Goal: Task Accomplishment & Management: Manage account settings

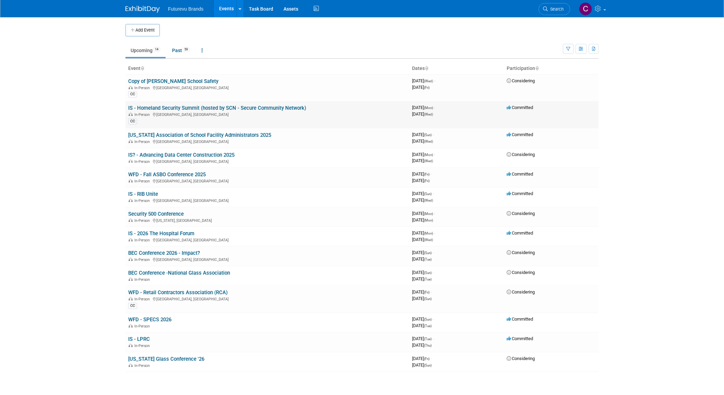
click at [270, 103] on td "IS - Homeland Security Summit (hosted by SCN - Secure Community Network) In-Per…" at bounding box center [267, 114] width 284 height 27
click at [264, 108] on link "IS - Homeland Security Summit (hosted by SCN - Secure Community Network)" at bounding box center [217, 108] width 178 height 6
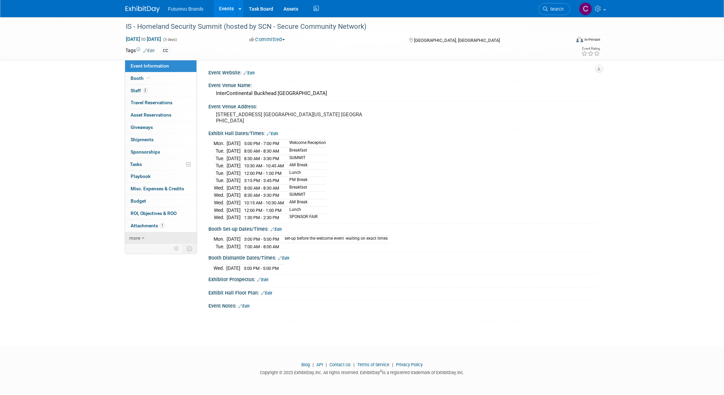
click at [144, 237] on icon at bounding box center [143, 238] width 3 height 5
click at [152, 250] on span "Event Binder (.pdf export)" at bounding box center [158, 249] width 55 height 5
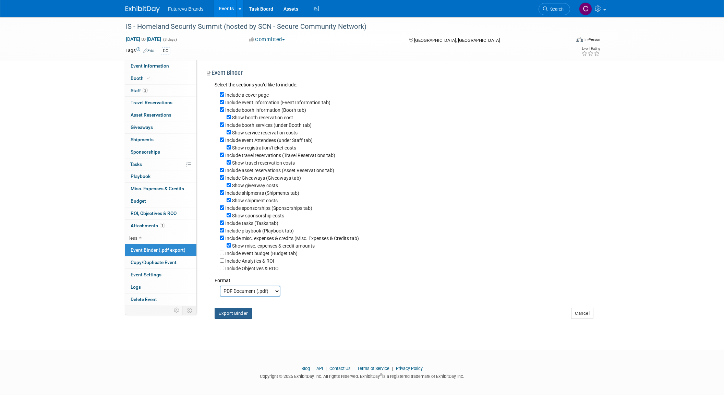
click at [235, 319] on button "Export Binder" at bounding box center [232, 313] width 37 height 11
click at [134, 77] on span "Booth" at bounding box center [141, 77] width 21 height 5
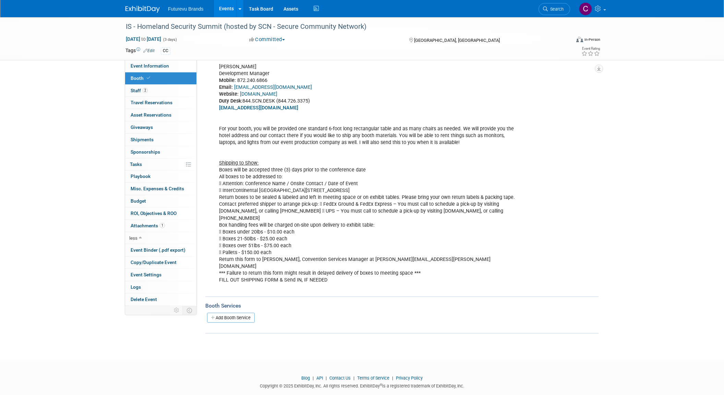
scroll to position [110, 0]
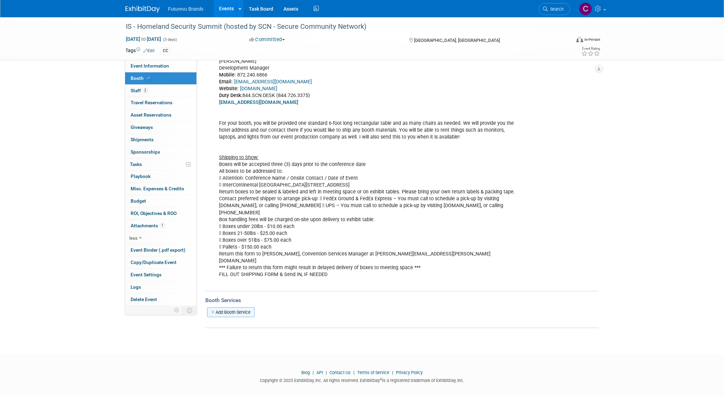
click at [241, 307] on link "Add Booth Service" at bounding box center [231, 312] width 48 height 10
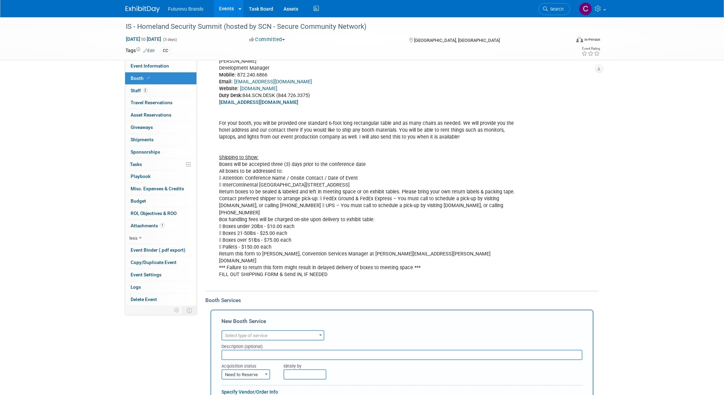
scroll to position [0, 0]
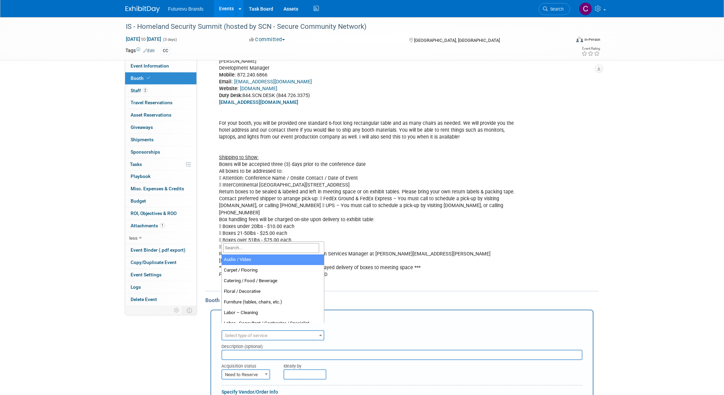
click at [249, 333] on span "Select type of service" at bounding box center [246, 335] width 42 height 5
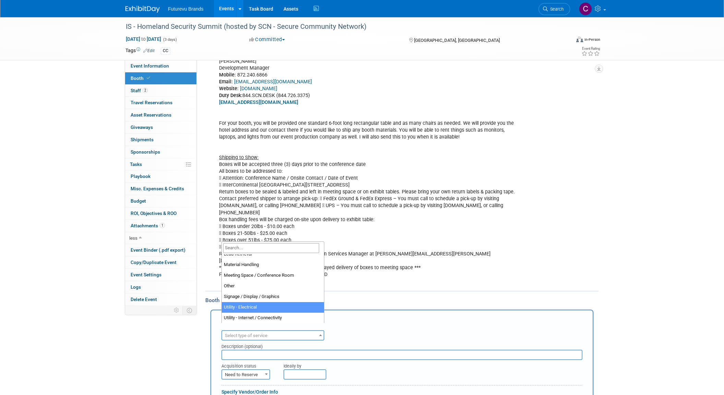
scroll to position [171, 0]
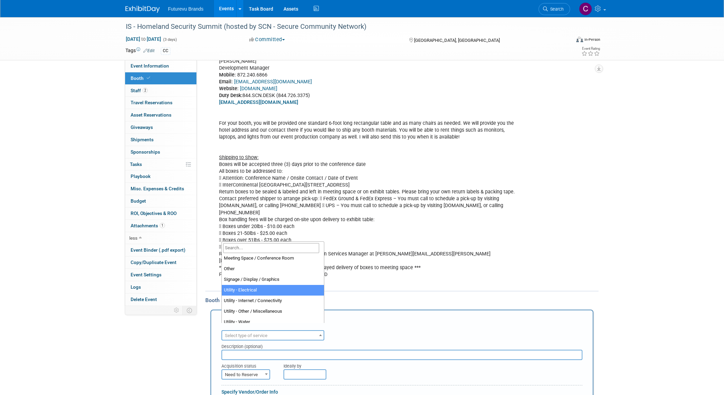
select select "8"
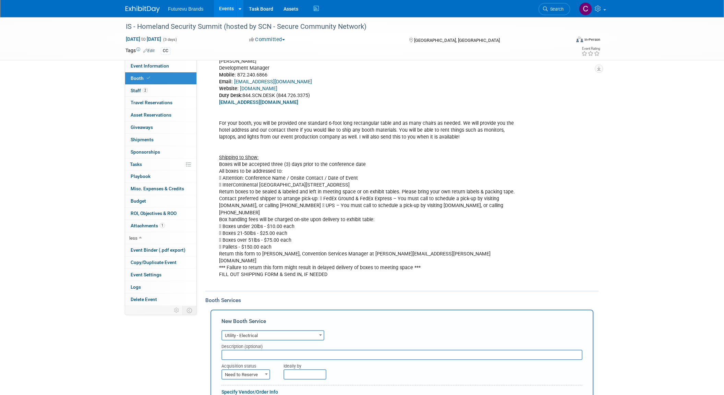
click at [278, 349] on input "text" at bounding box center [401, 354] width 361 height 10
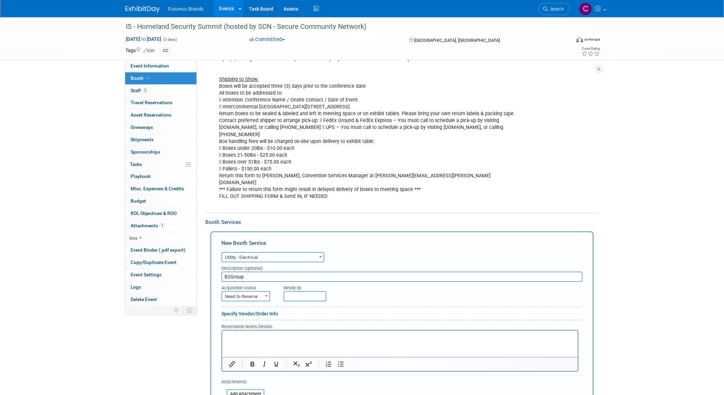
scroll to position [212, 0]
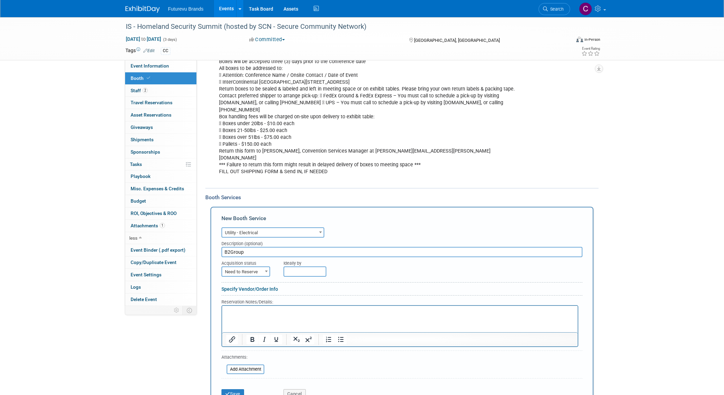
type input "B2Group"
click at [266, 270] on b at bounding box center [266, 271] width 3 height 2
select select "2"
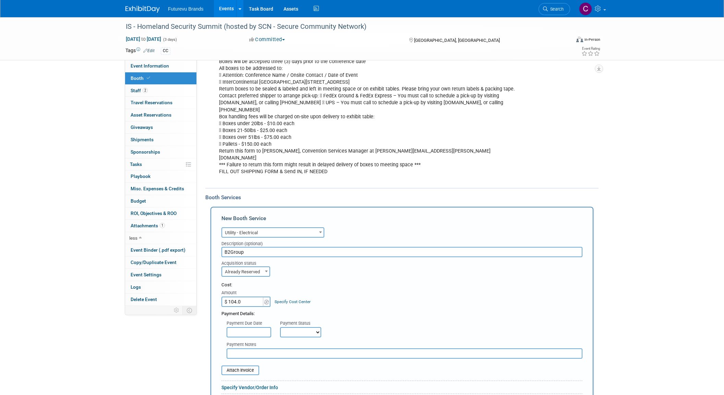
type input "$ 104.00"
click at [340, 297] on div "Cost: Amount $ 104.00 Specify Cost Center Cost Center -- Not Specified --" at bounding box center [401, 294] width 361 height 25
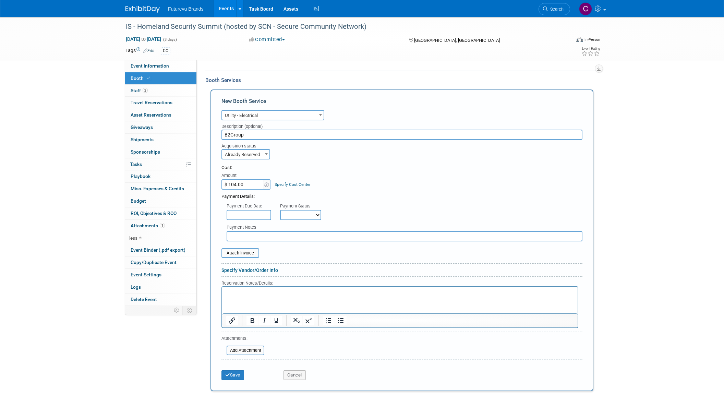
scroll to position [349, 0]
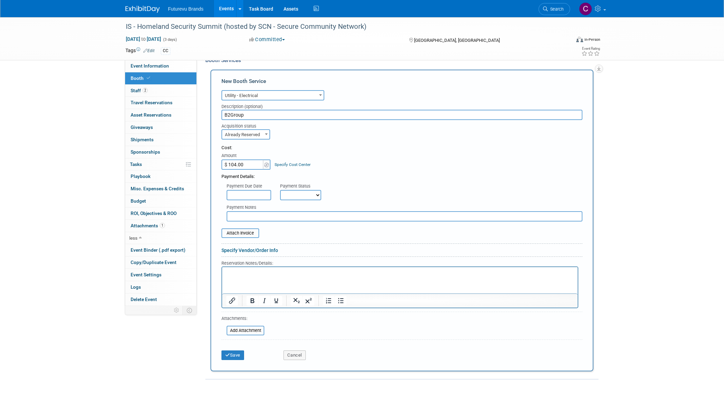
click at [245, 190] on input "text" at bounding box center [248, 195] width 45 height 10
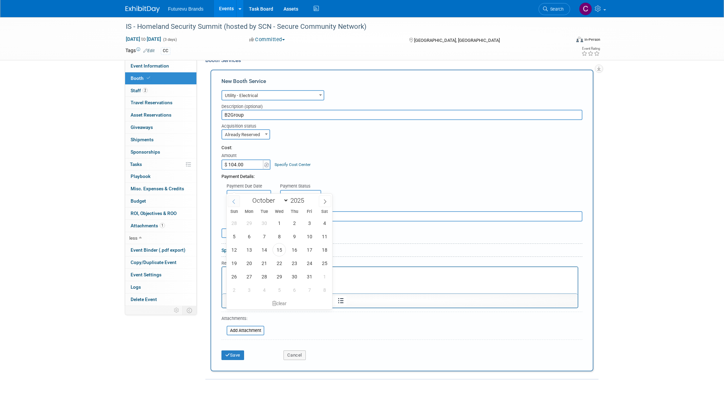
click at [234, 200] on icon at bounding box center [233, 201] width 5 height 5
select select "8"
click at [252, 278] on span "29" at bounding box center [248, 276] width 13 height 13
type input "Sep 29, 2025"
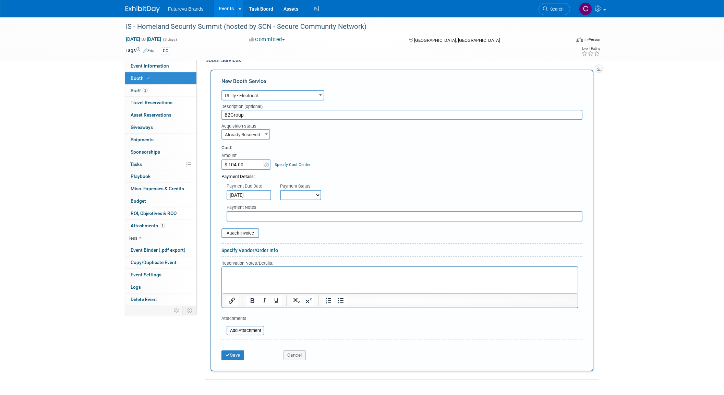
click at [250, 275] on p "Rich Text Area. Press ALT-0 for help." at bounding box center [399, 273] width 347 height 7
click at [247, 229] on input "file" at bounding box center [218, 233] width 82 height 8
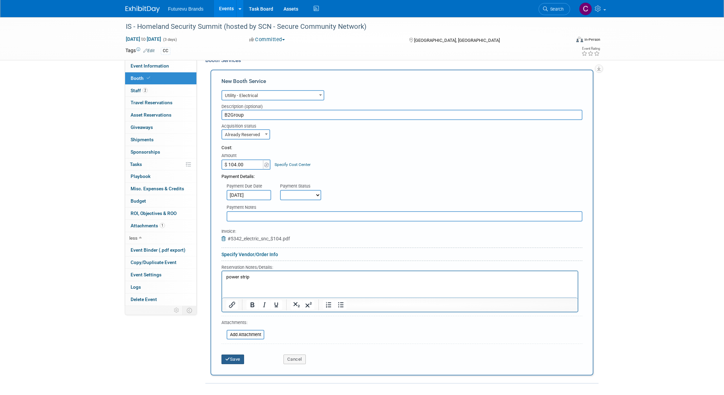
click at [231, 354] on button "Save" at bounding box center [232, 359] width 23 height 10
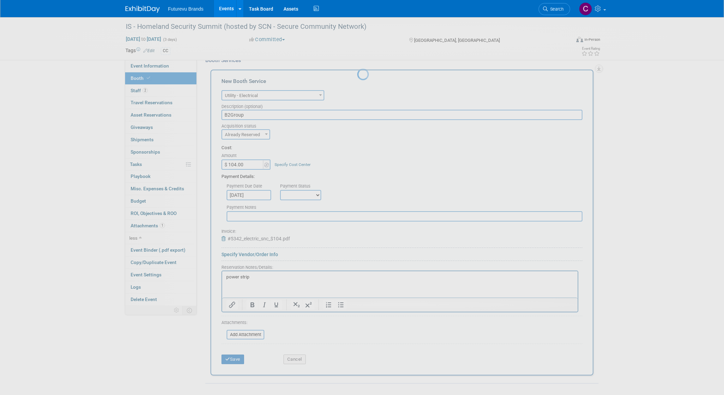
scroll to position [170, 0]
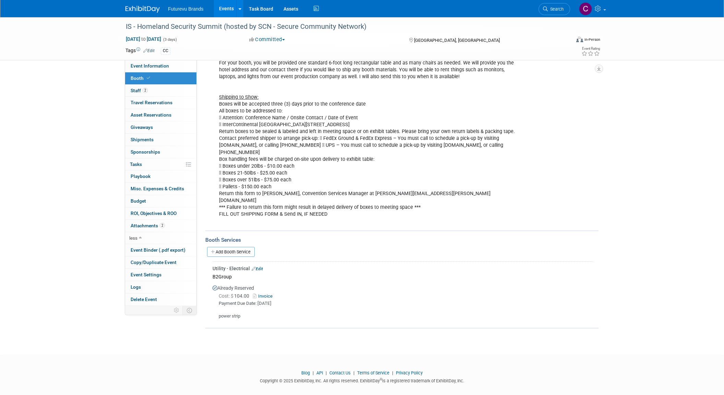
click at [33, 32] on div "IS - Homeland Security Summit (hosted by SCN - Secure Community Network) Oct 20…" at bounding box center [362, 38] width 724 height 43
click at [163, 251] on span "Event Binder (.pdf export)" at bounding box center [158, 249] width 55 height 5
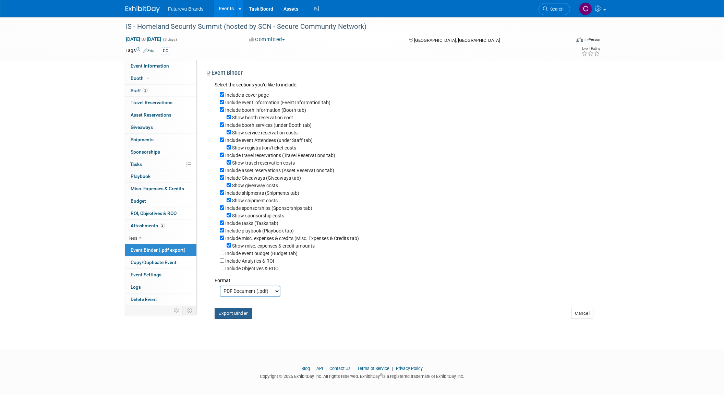
click at [230, 319] on button "Export Binder" at bounding box center [232, 313] width 37 height 11
click at [136, 93] on link "2 Staff 2" at bounding box center [160, 91] width 71 height 12
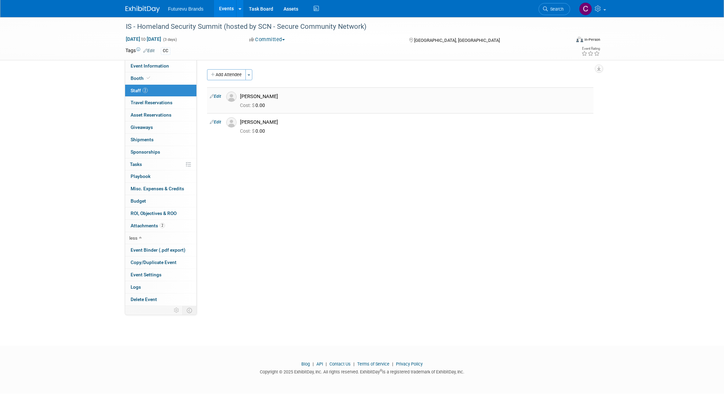
click at [219, 96] on link "Edit" at bounding box center [215, 96] width 11 height 5
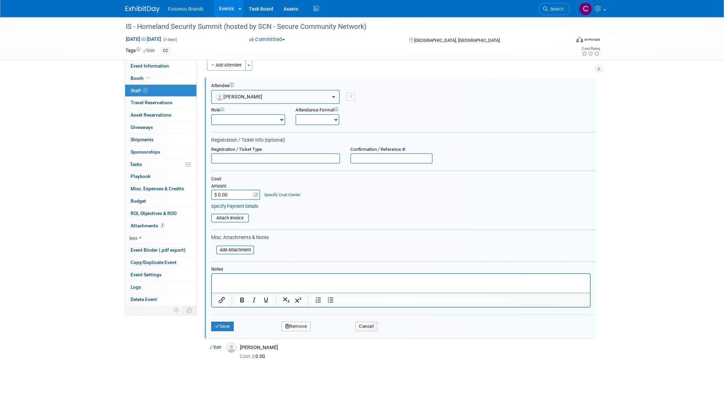
click at [308, 96] on button "Ian Bannister" at bounding box center [275, 97] width 128 height 14
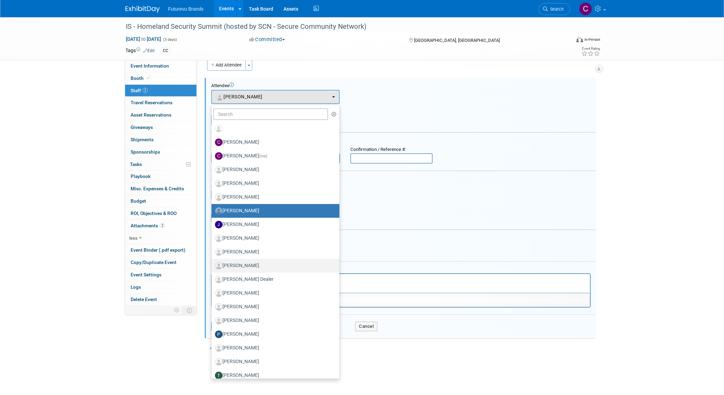
click at [266, 269] on label "Jules Poole" at bounding box center [274, 265] width 118 height 11
click at [212, 267] on input "Jules Poole" at bounding box center [210, 264] width 4 height 4
select select "fd51233b-3e50-45d0-8420-d0360260d0c6"
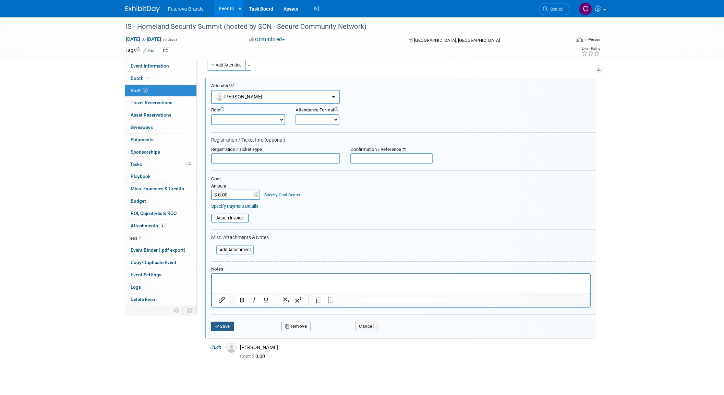
click at [224, 326] on button "Save" at bounding box center [222, 326] width 23 height 10
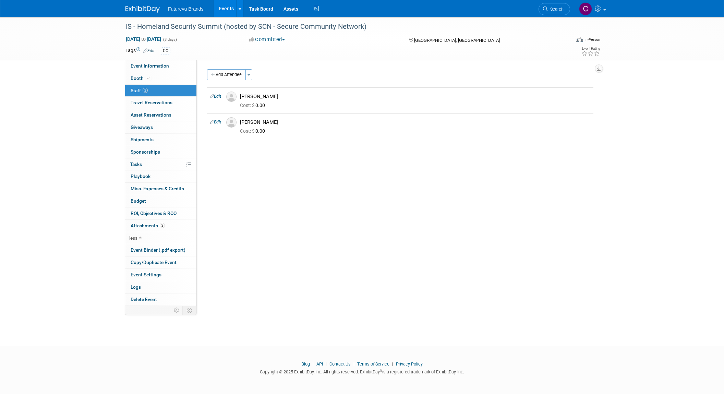
click at [314, 50] on div "CC" at bounding box center [340, 51] width 358 height 8
click at [161, 67] on span "Event Information" at bounding box center [150, 65] width 38 height 5
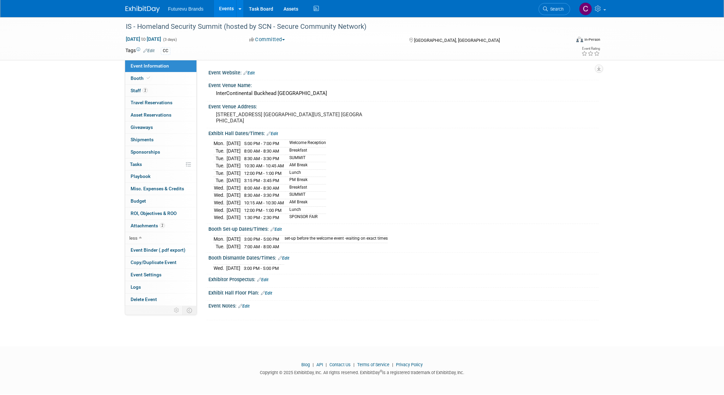
click at [199, 9] on span "Futurevu Brands" at bounding box center [186, 8] width 36 height 5
click at [226, 3] on link "Events" at bounding box center [226, 8] width 25 height 17
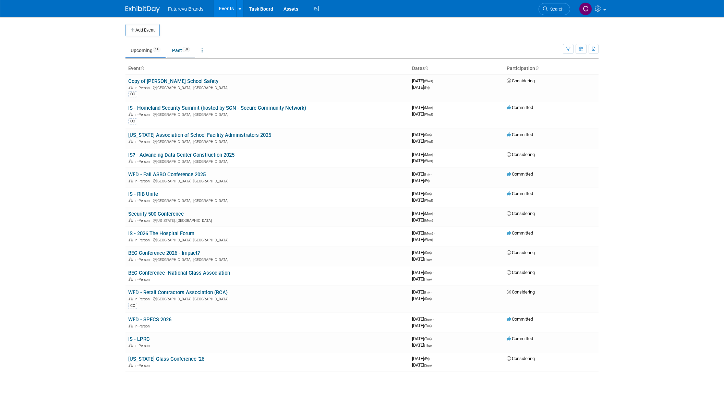
click at [182, 47] on link "Past 59" at bounding box center [181, 50] width 28 height 13
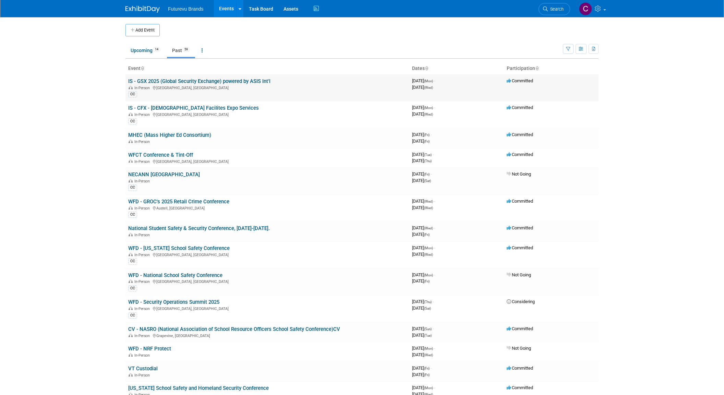
click at [155, 83] on link "IS - GSX 2025 (Global Security Exchange) powered by ASIS Int'l" at bounding box center [199, 81] width 142 height 6
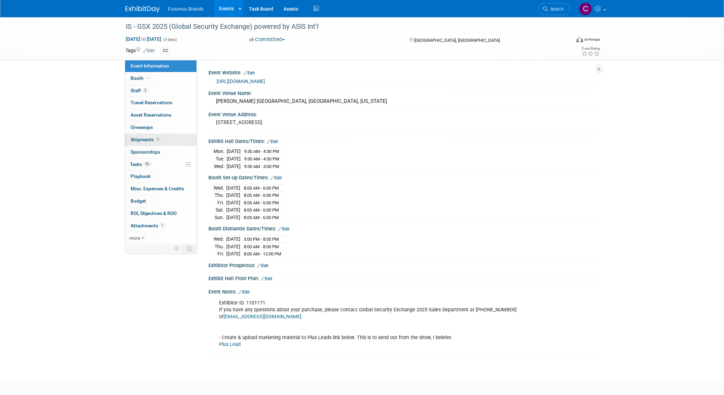
click at [145, 142] on span "Shipments 1" at bounding box center [146, 139] width 30 height 5
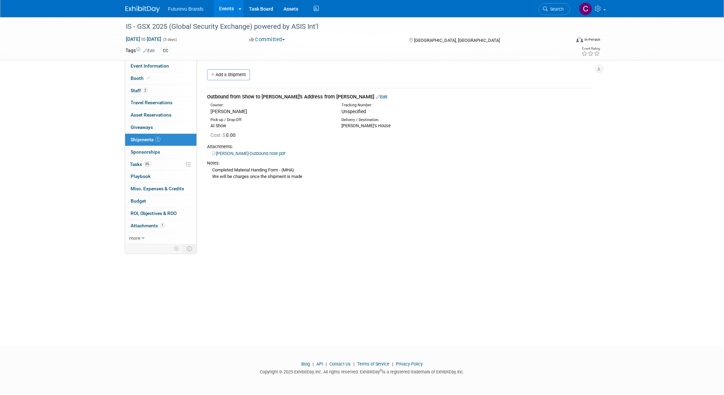
click at [376, 97] on icon at bounding box center [378, 97] width 4 height 4
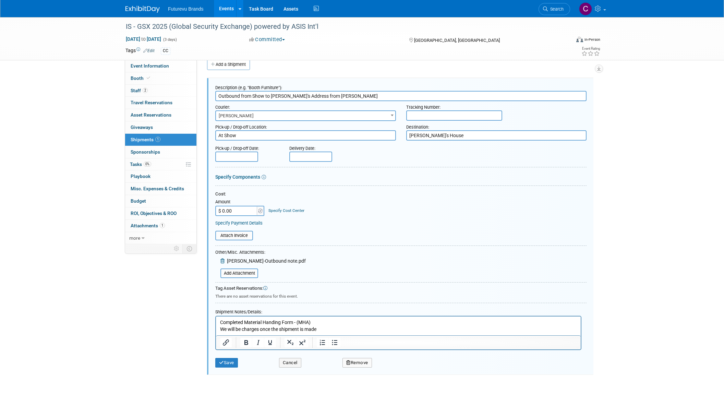
drag, startPoint x: 271, startPoint y: 95, endPoint x: 299, endPoint y: 94, distance: 28.1
click at [299, 94] on input "Outbound from Show to Joe's Address from Freeman" at bounding box center [400, 96] width 371 height 10
type input "Outbound from Show to Atlanta Ofiice from Freeman"
click at [220, 361] on icon "submit" at bounding box center [221, 362] width 5 height 4
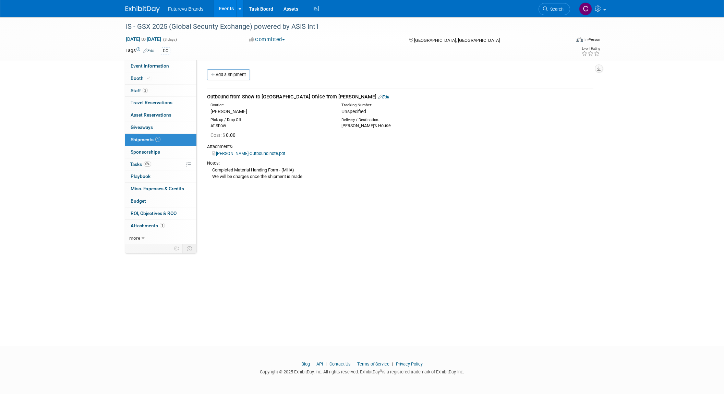
click at [227, 7] on link "Events" at bounding box center [226, 8] width 25 height 17
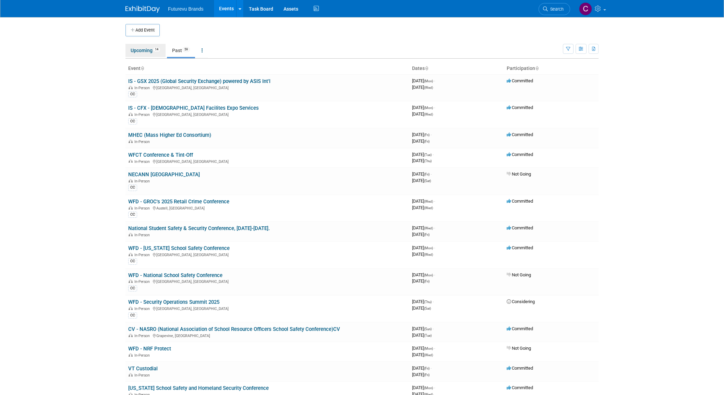
click at [142, 47] on link "Upcoming 14" at bounding box center [145, 50] width 40 height 13
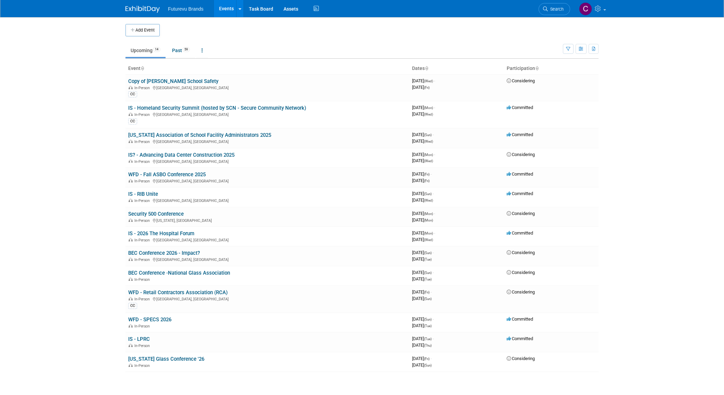
click at [35, 44] on body "Futurevu Brands Events Add Event Bulk Upload Events Shareable Event Boards Rece…" at bounding box center [362, 197] width 724 height 395
